Goal: Information Seeking & Learning: Find specific fact

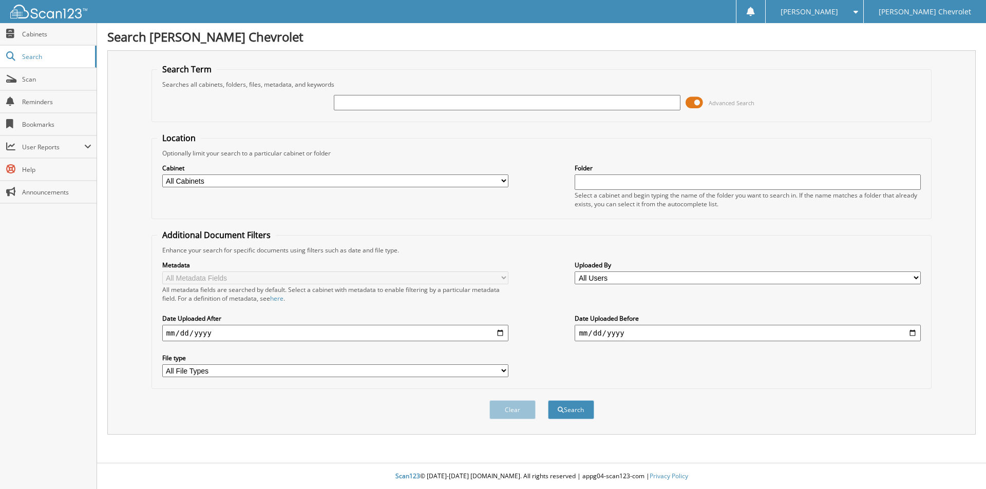
click at [372, 99] on input "text" at bounding box center [507, 102] width 346 height 15
type input "[PERSON_NAME]"
click at [548, 401] on button "Search" at bounding box center [571, 410] width 46 height 19
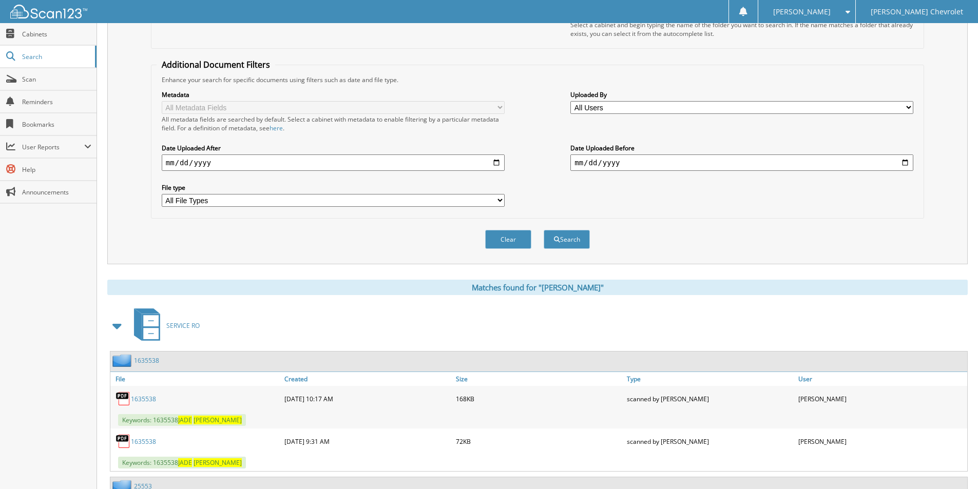
scroll to position [257, 0]
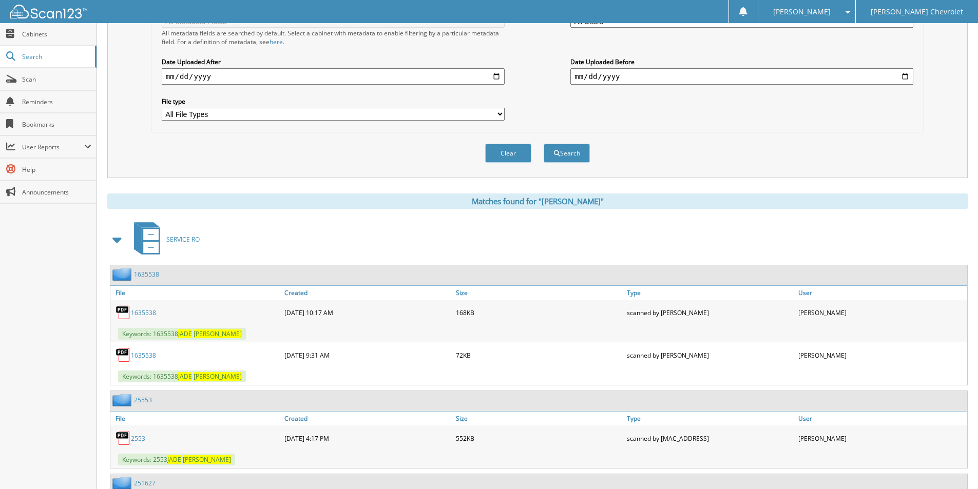
click at [115, 241] on span at bounding box center [117, 240] width 14 height 18
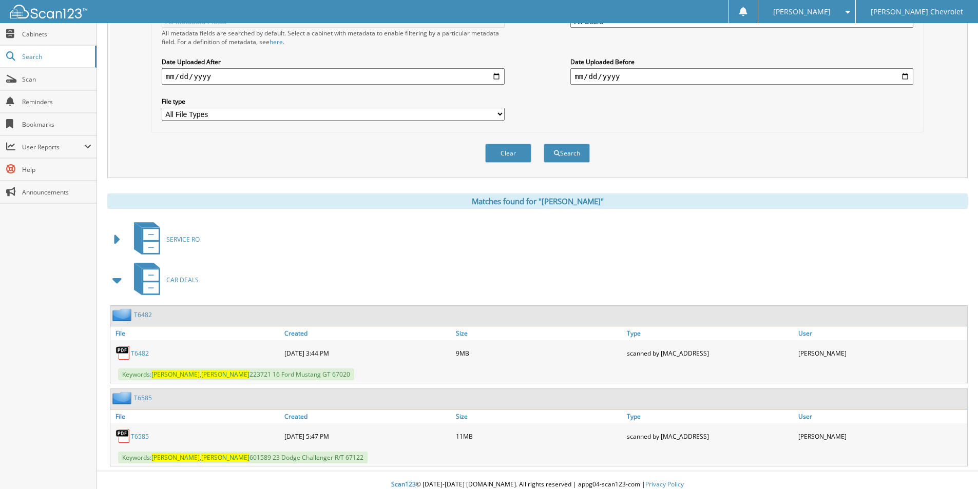
scroll to position [265, 0]
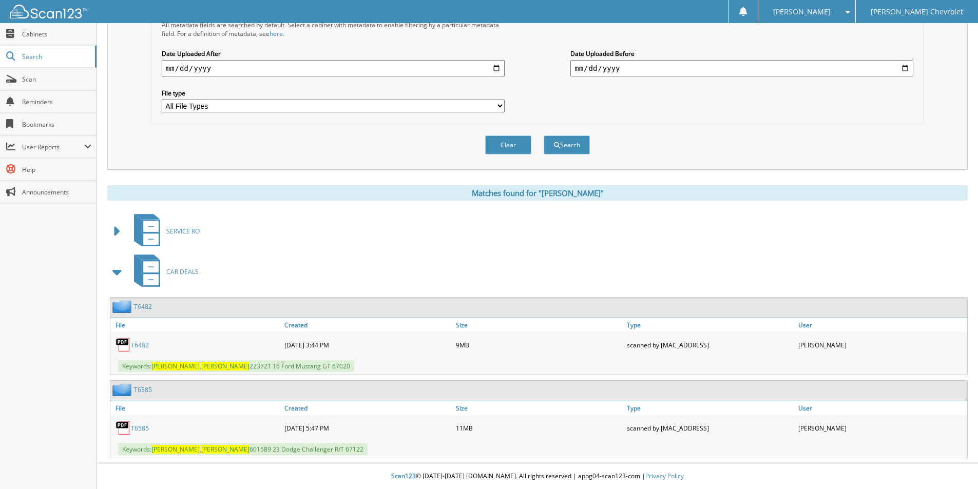
click at [140, 344] on link "T6482" at bounding box center [140, 345] width 18 height 9
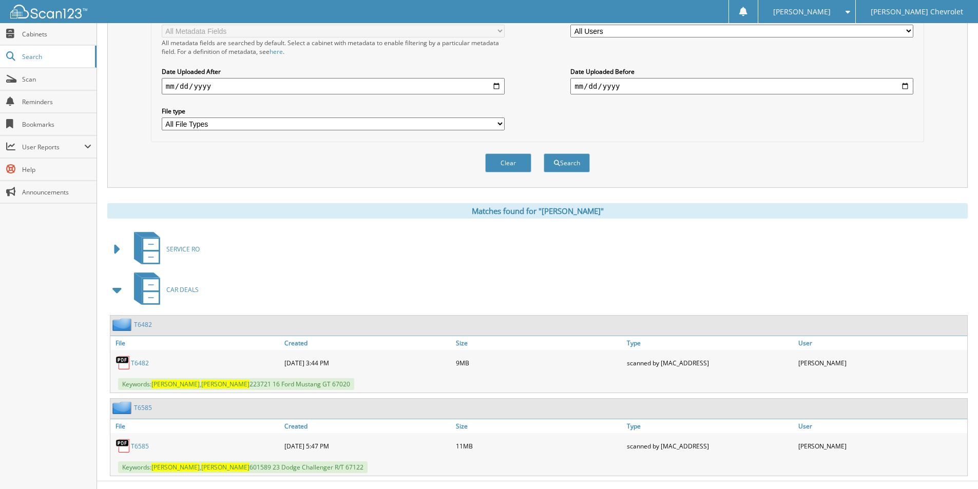
scroll to position [214, 0]
